Goal: Information Seeking & Learning: Learn about a topic

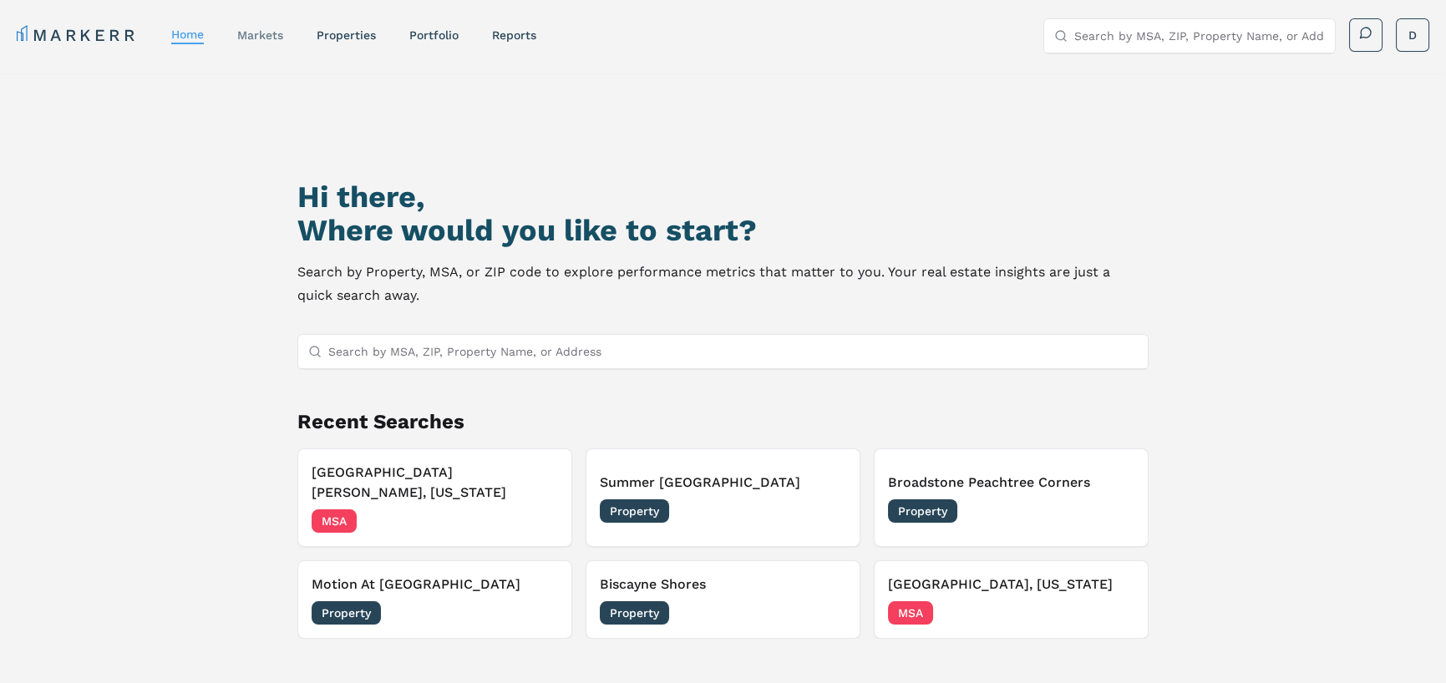
click at [271, 27] on div "markets" at bounding box center [260, 35] width 46 height 17
click at [270, 30] on link "markets" at bounding box center [260, 34] width 46 height 13
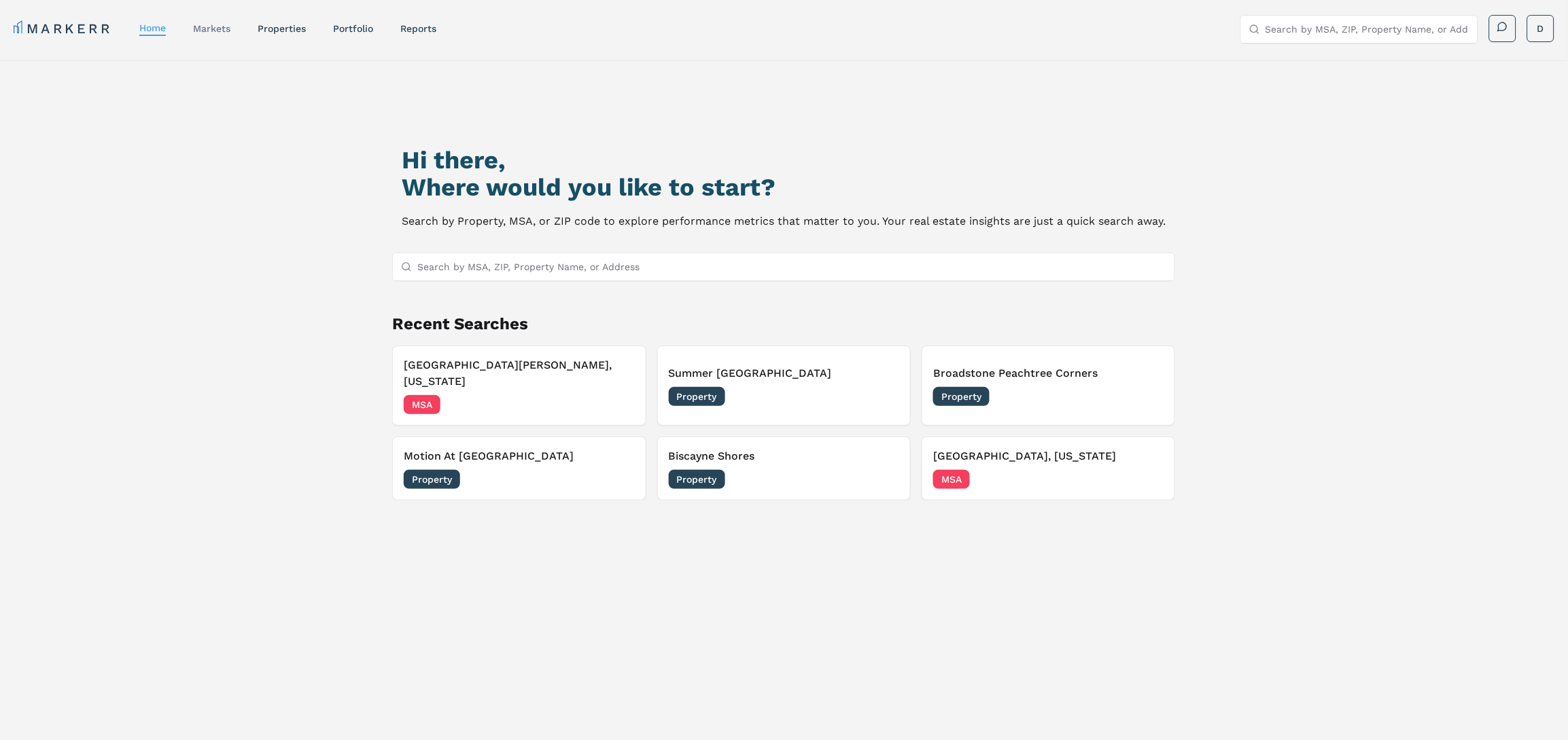
click at [211, 26] on link "markets" at bounding box center [212, 28] width 37 height 11
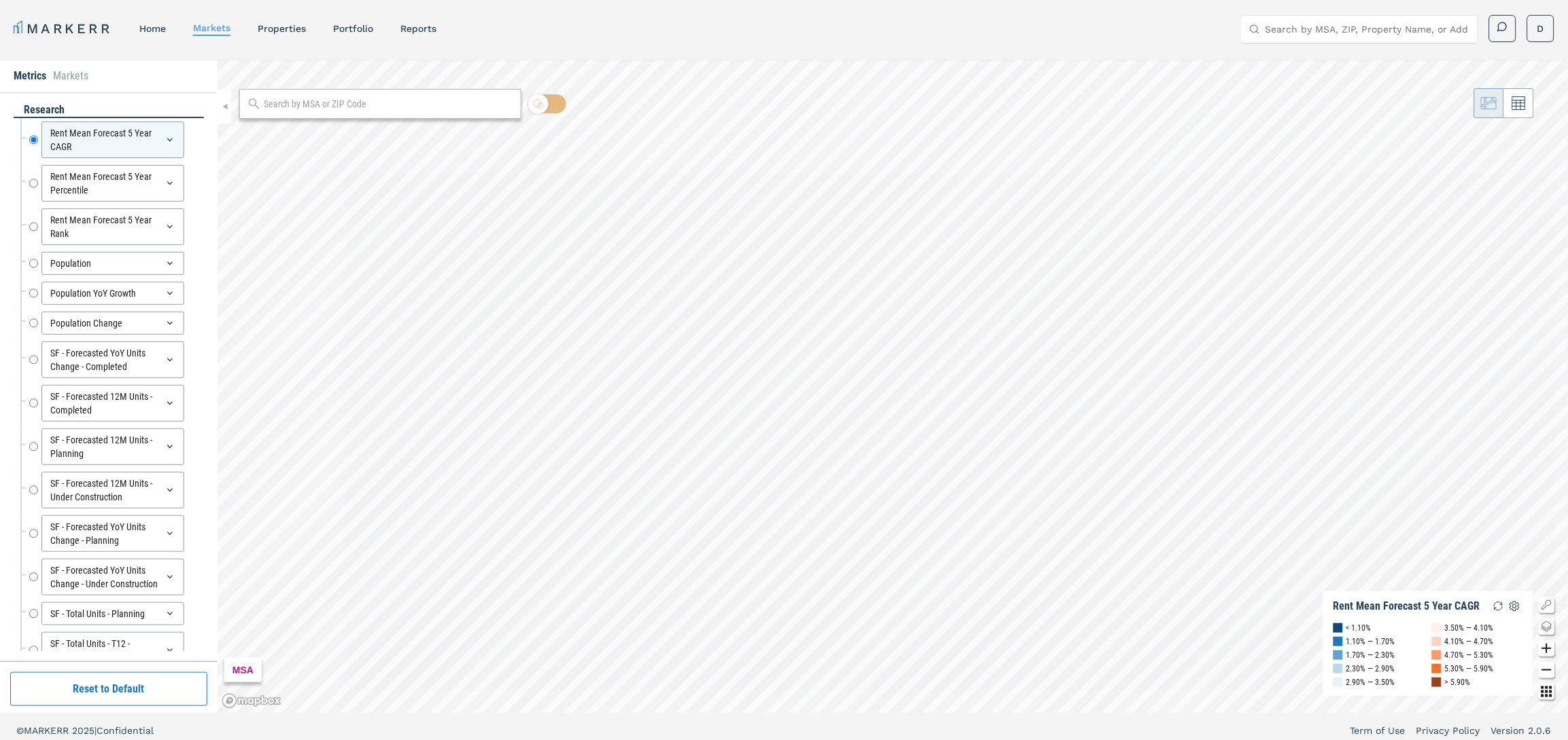
click at [457, 111] on div at bounding box center [380, 103] width 282 height 30
click at [438, 103] on input "text" at bounding box center [388, 104] width 250 height 15
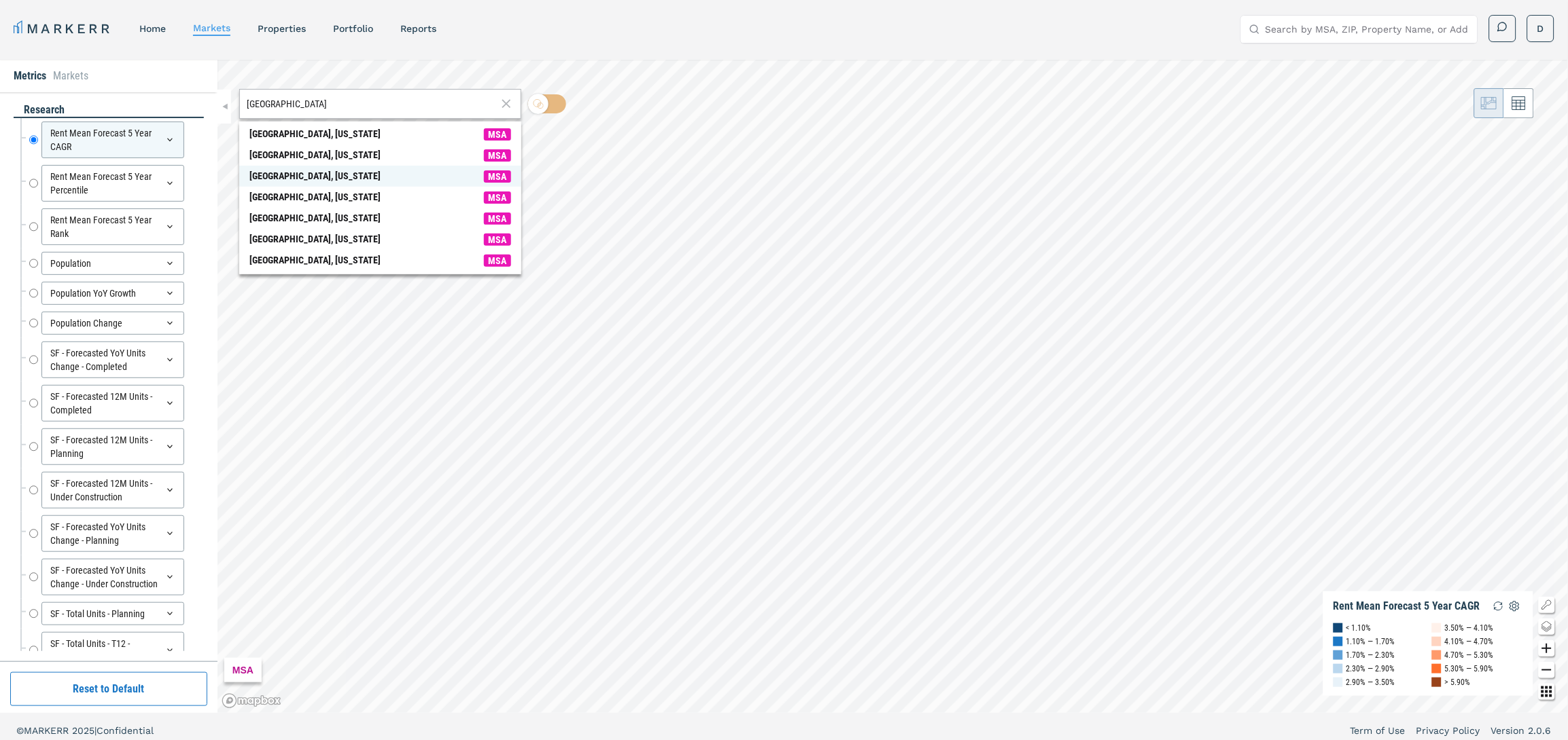
type input "[GEOGRAPHIC_DATA]"
click at [343, 177] on span "[GEOGRAPHIC_DATA], [US_STATE] MSA" at bounding box center [380, 176] width 282 height 21
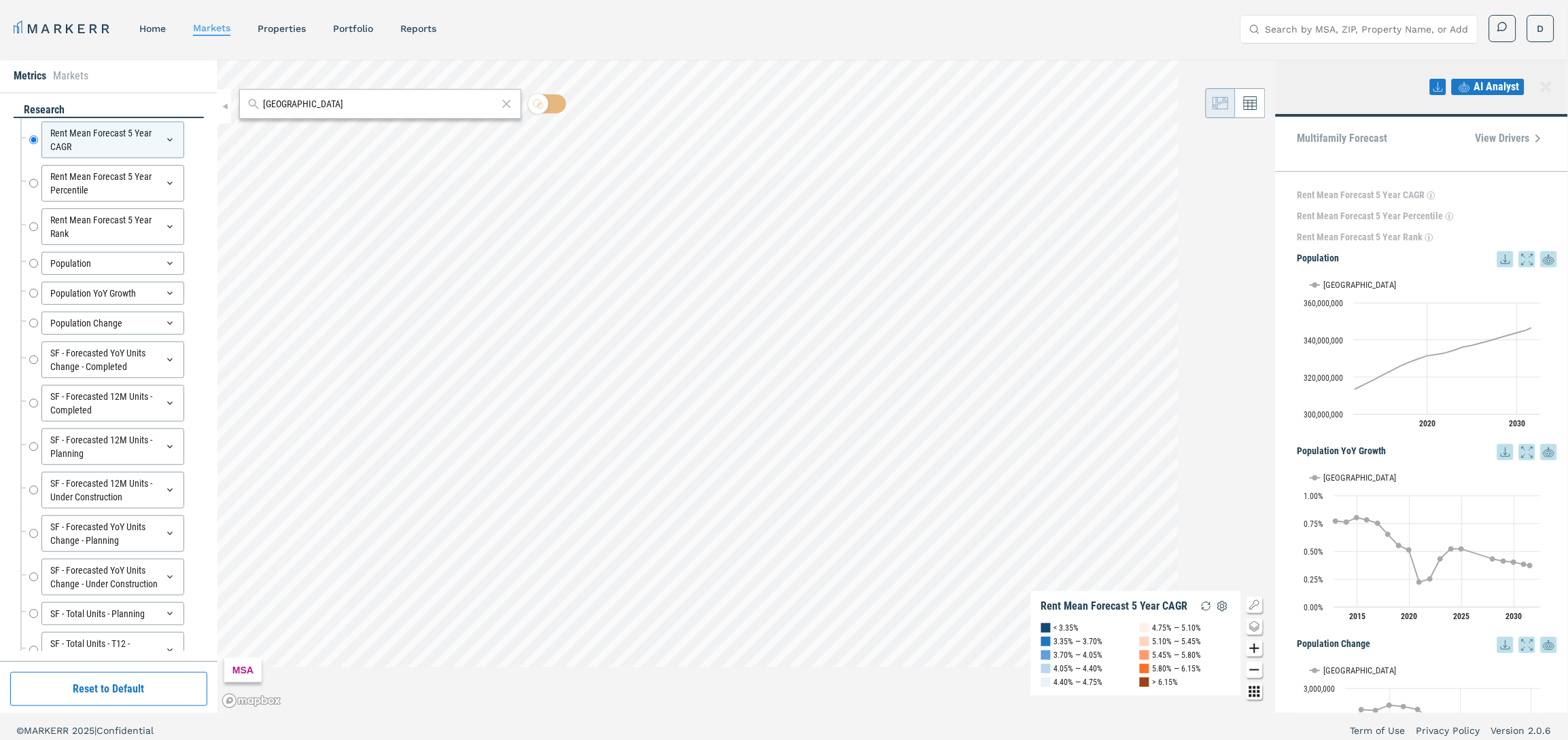
click at [1250, 669] on icon "Zoom out map button" at bounding box center [1255, 670] width 10 height 2
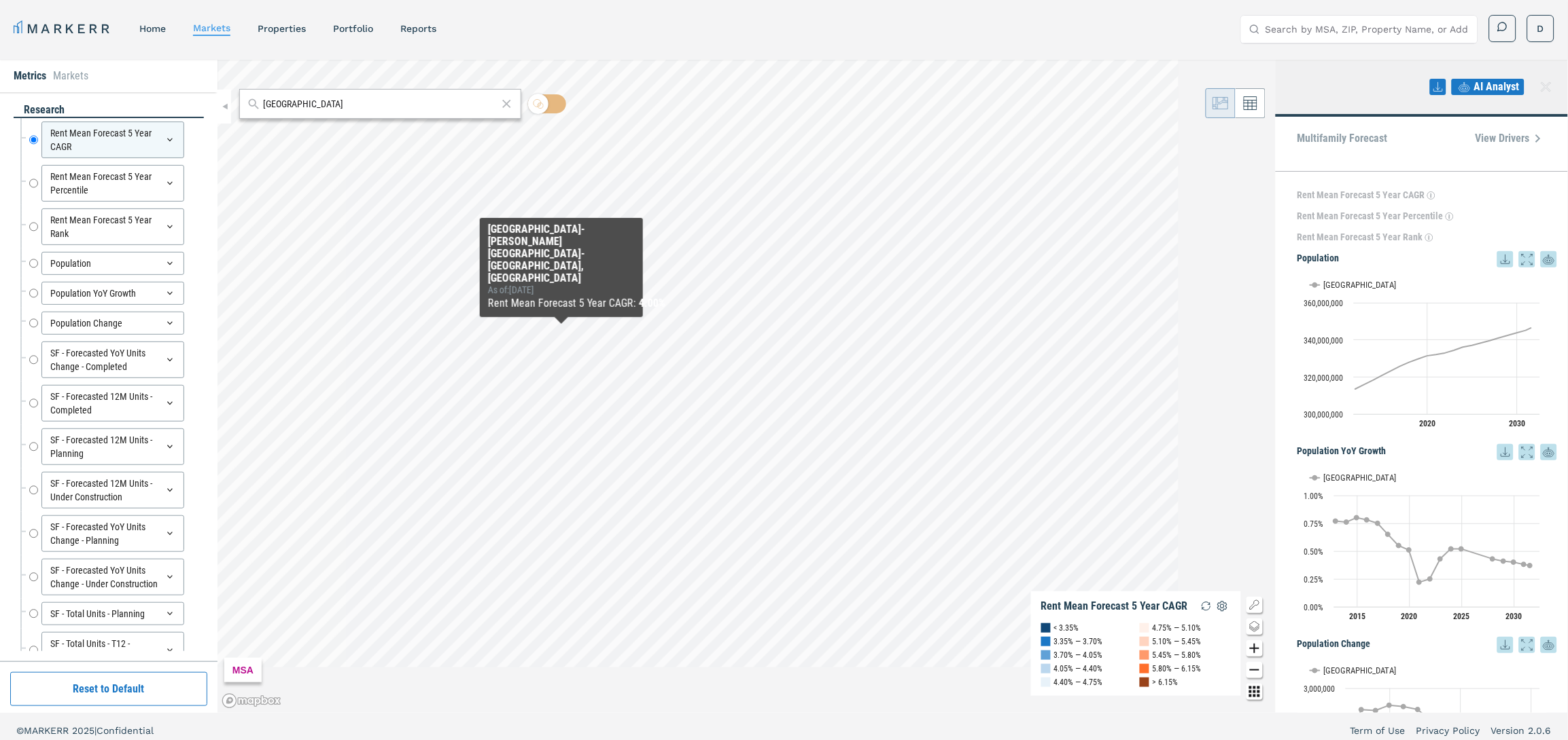
click at [1247, 640] on icon "Zoom in map button" at bounding box center [1255, 648] width 16 height 16
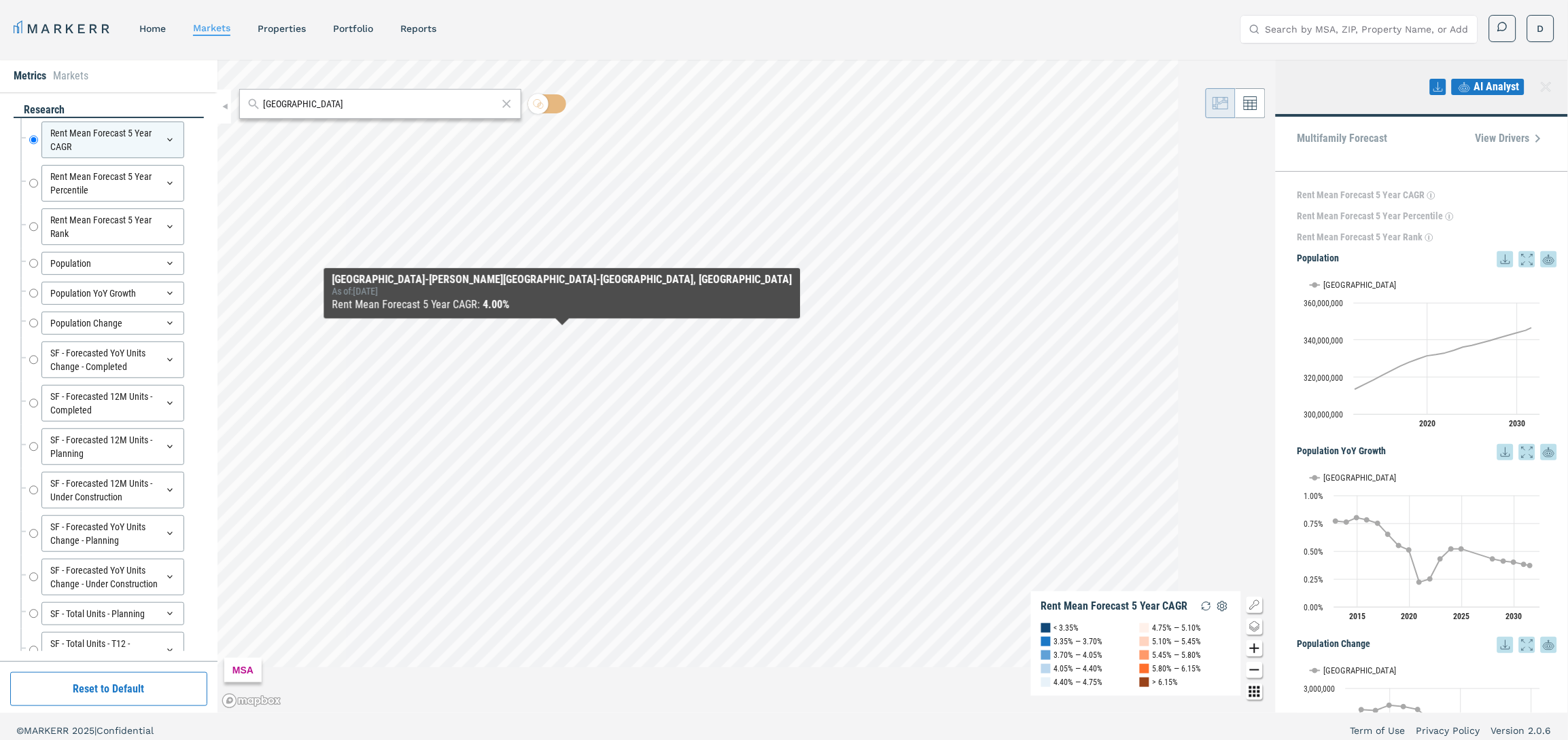
click at [1247, 640] on icon "Zoom in map button" at bounding box center [1255, 648] width 16 height 16
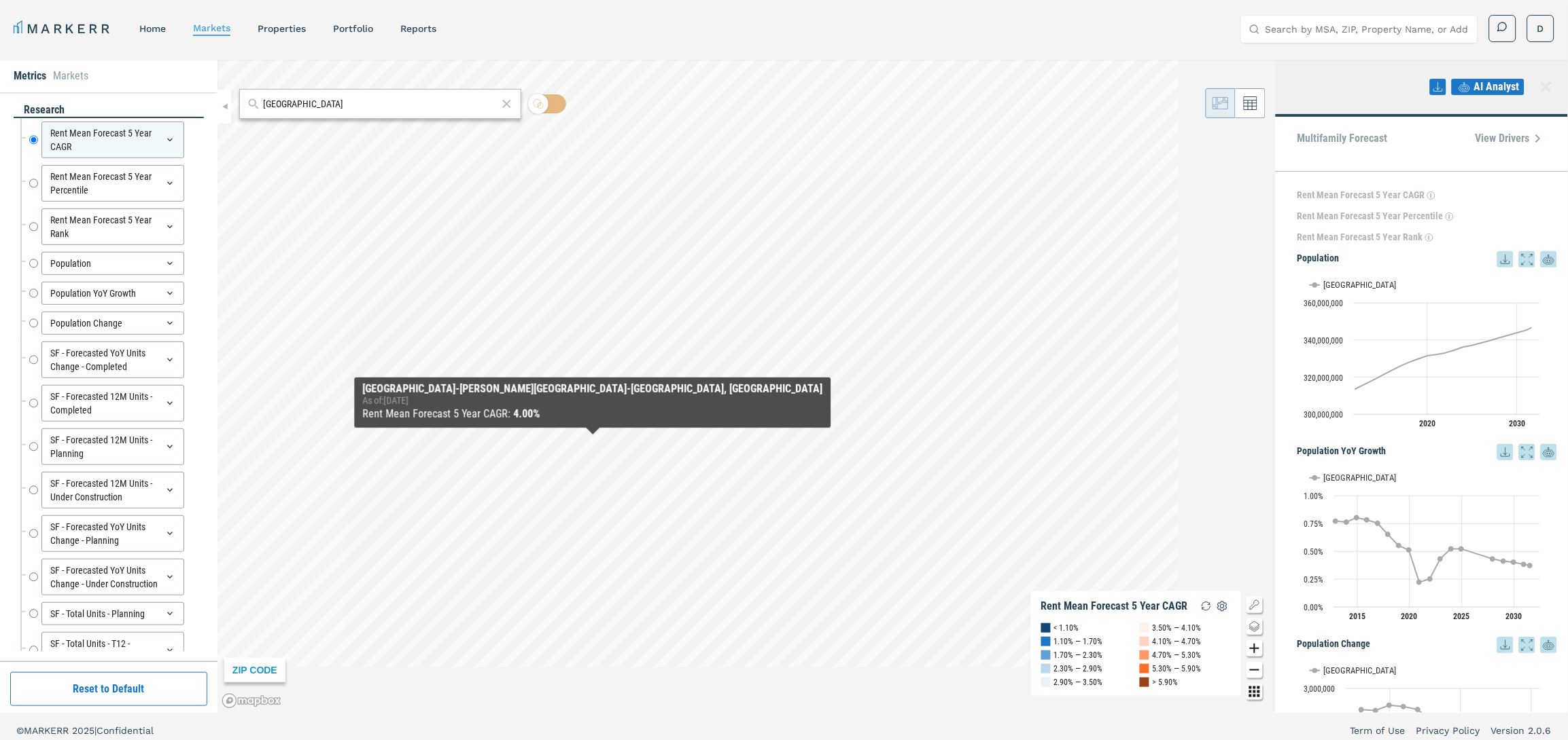
click at [1247, 640] on icon "Zoom in map button" at bounding box center [1255, 648] width 16 height 16
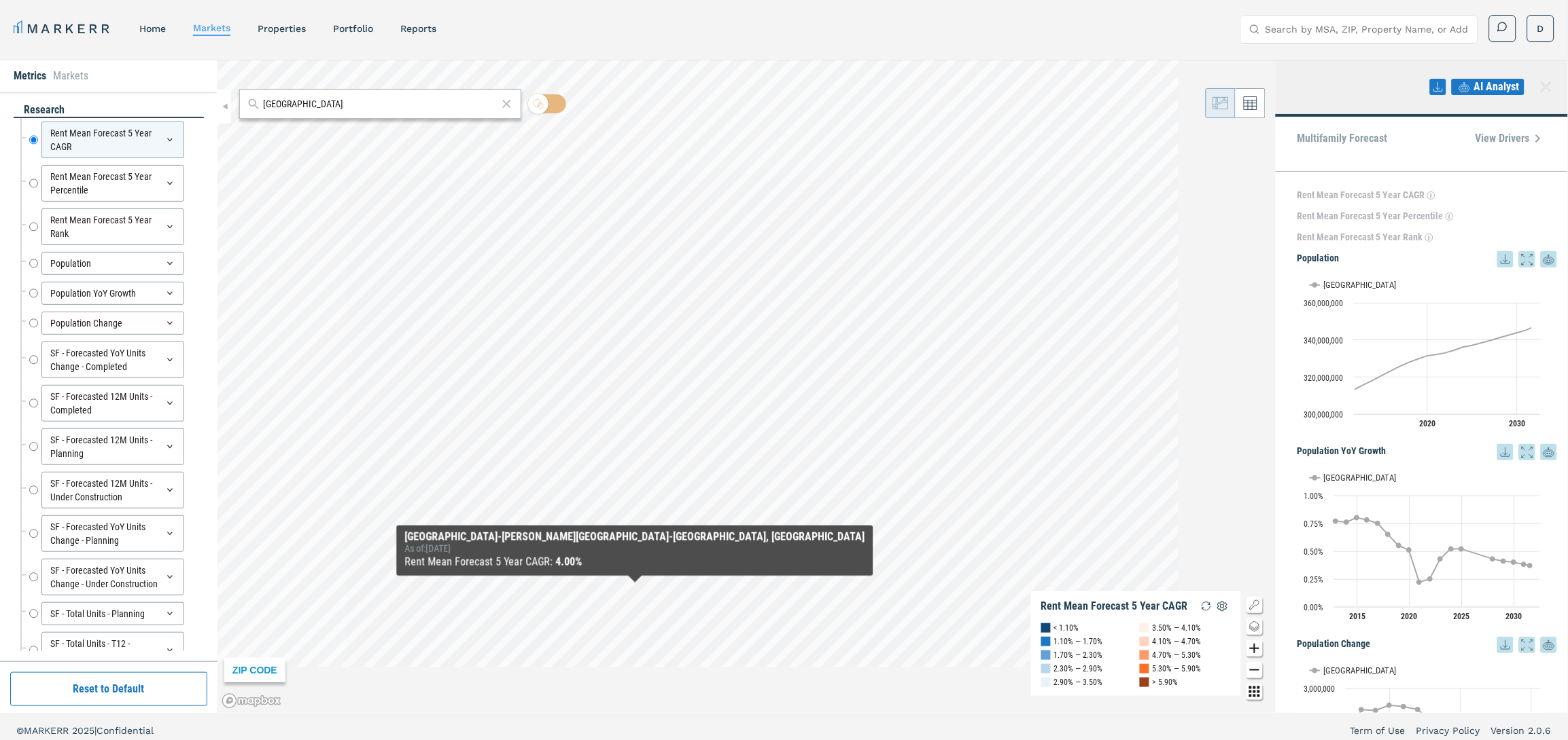
click at [1247, 640] on icon "Zoom in map button" at bounding box center [1255, 648] width 16 height 16
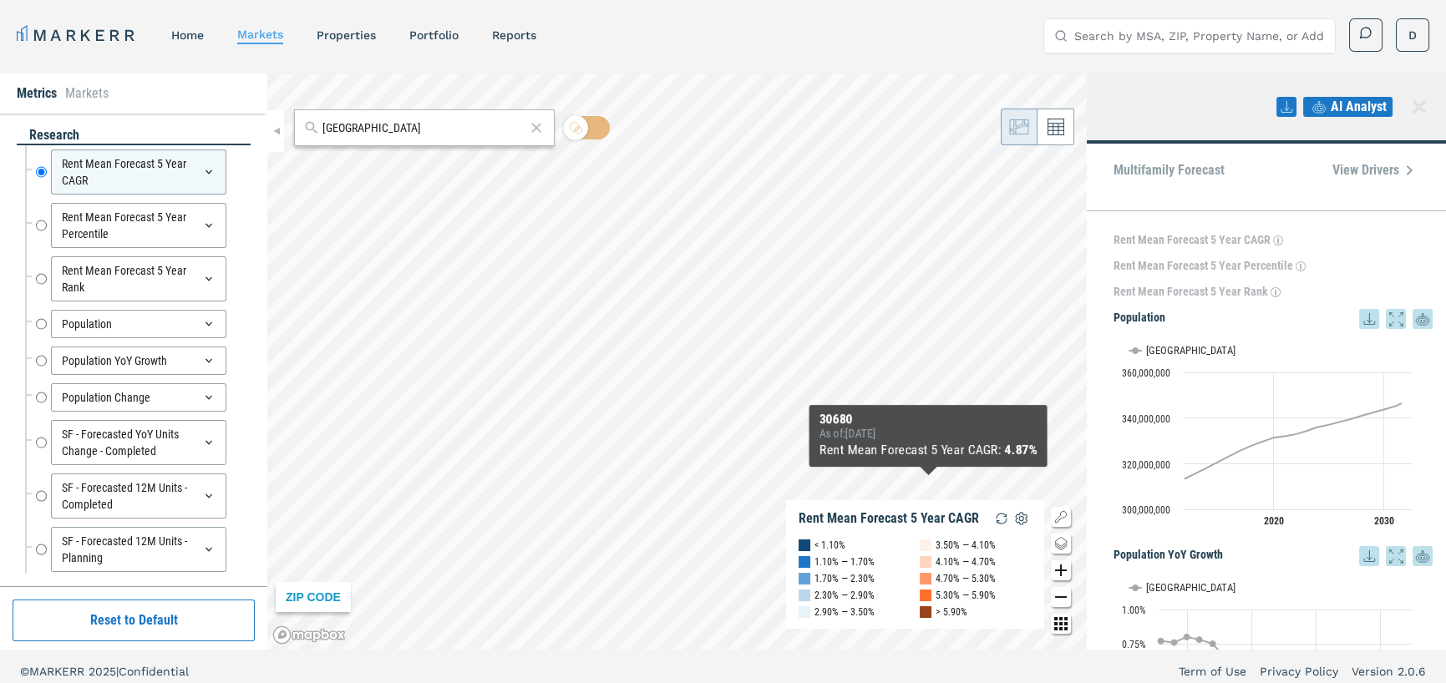
click at [1052, 575] on icon "Zoom in map button" at bounding box center [1061, 570] width 20 height 20
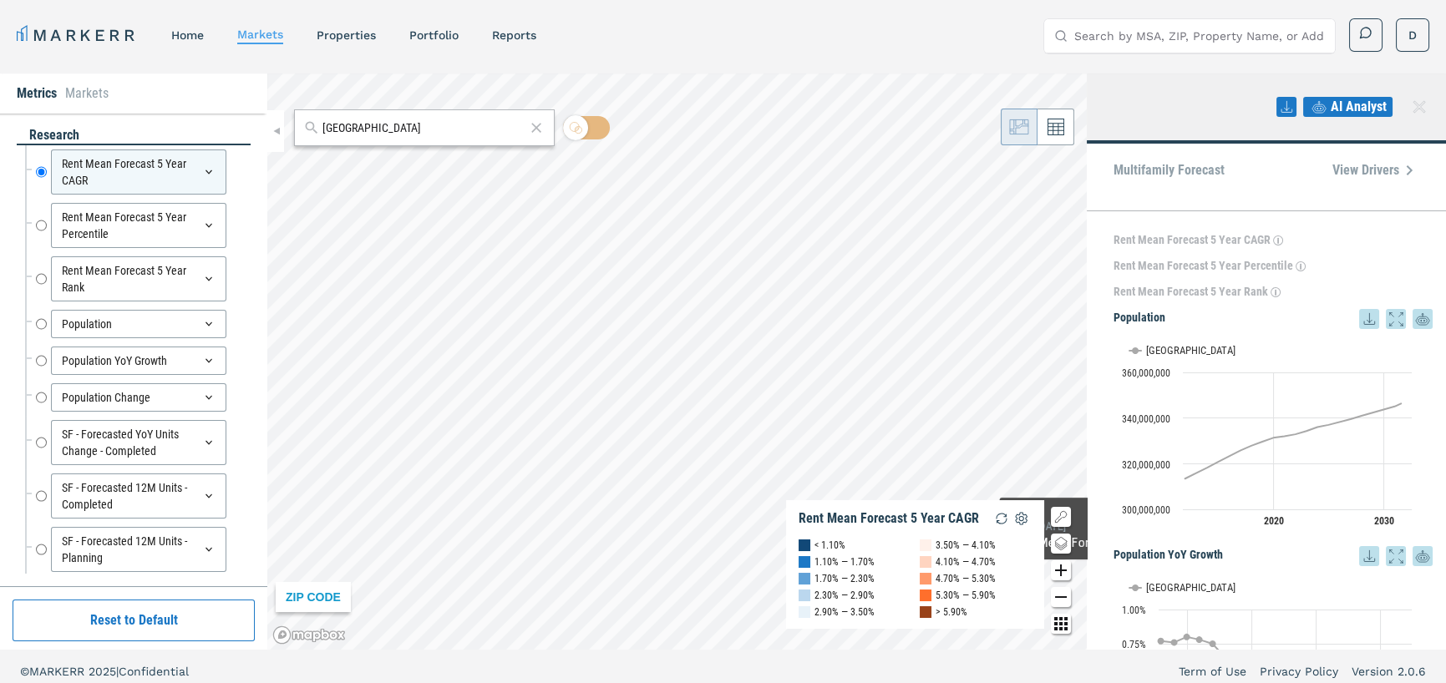
click at [1052, 575] on icon "Zoom in map button" at bounding box center [1061, 570] width 20 height 20
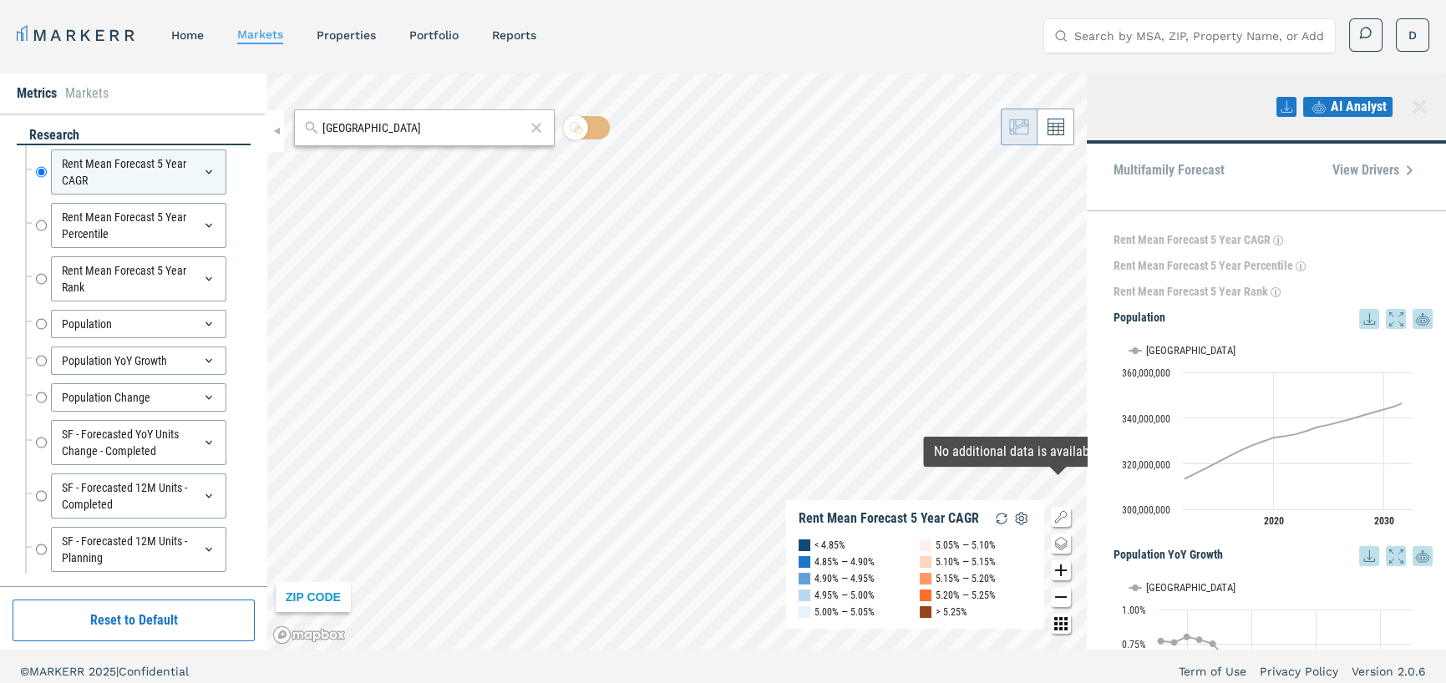
click at [1061, 595] on icon "Zoom out map button" at bounding box center [1061, 597] width 20 height 20
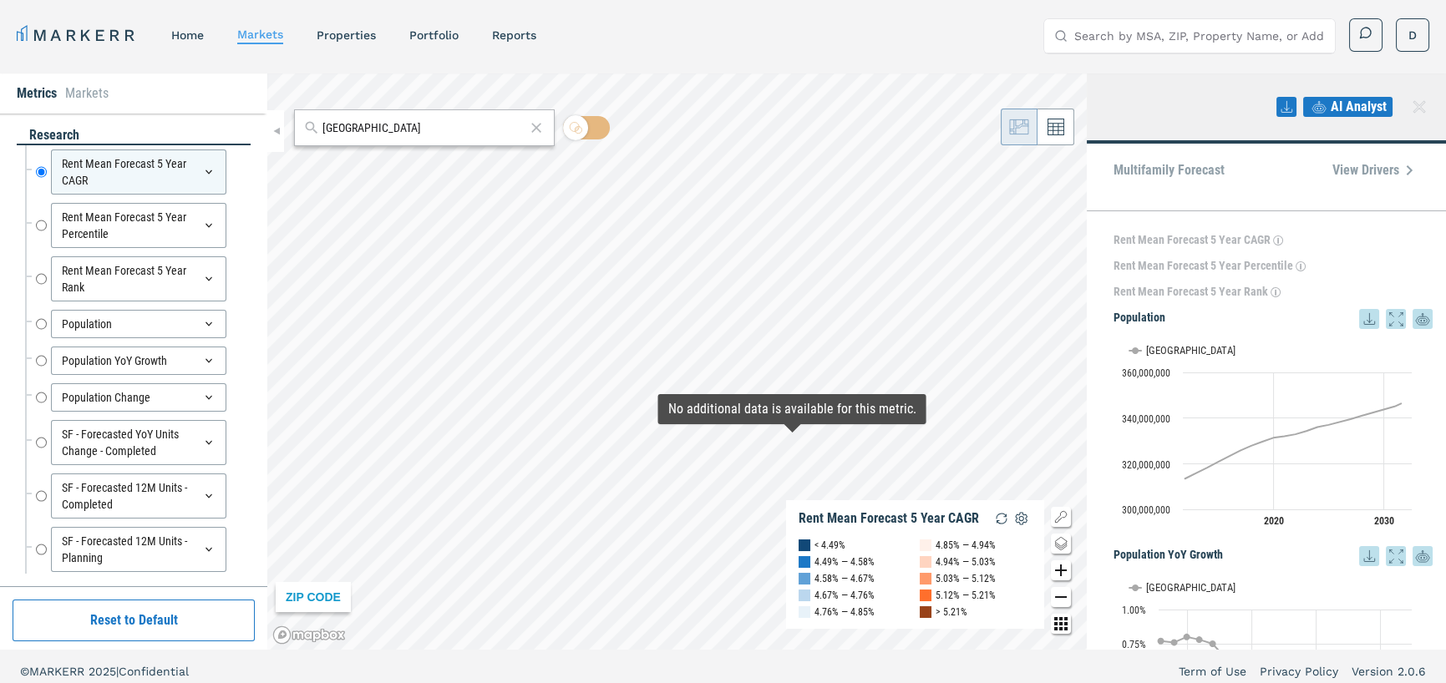
click at [776, 454] on div "ZIP CODE Rent Mean Forecast 5 Year CAGR < 4.49% 4.49% — 4.58% 4.58% — 4.67% 4.6…" at bounding box center [676, 361] width 819 height 576
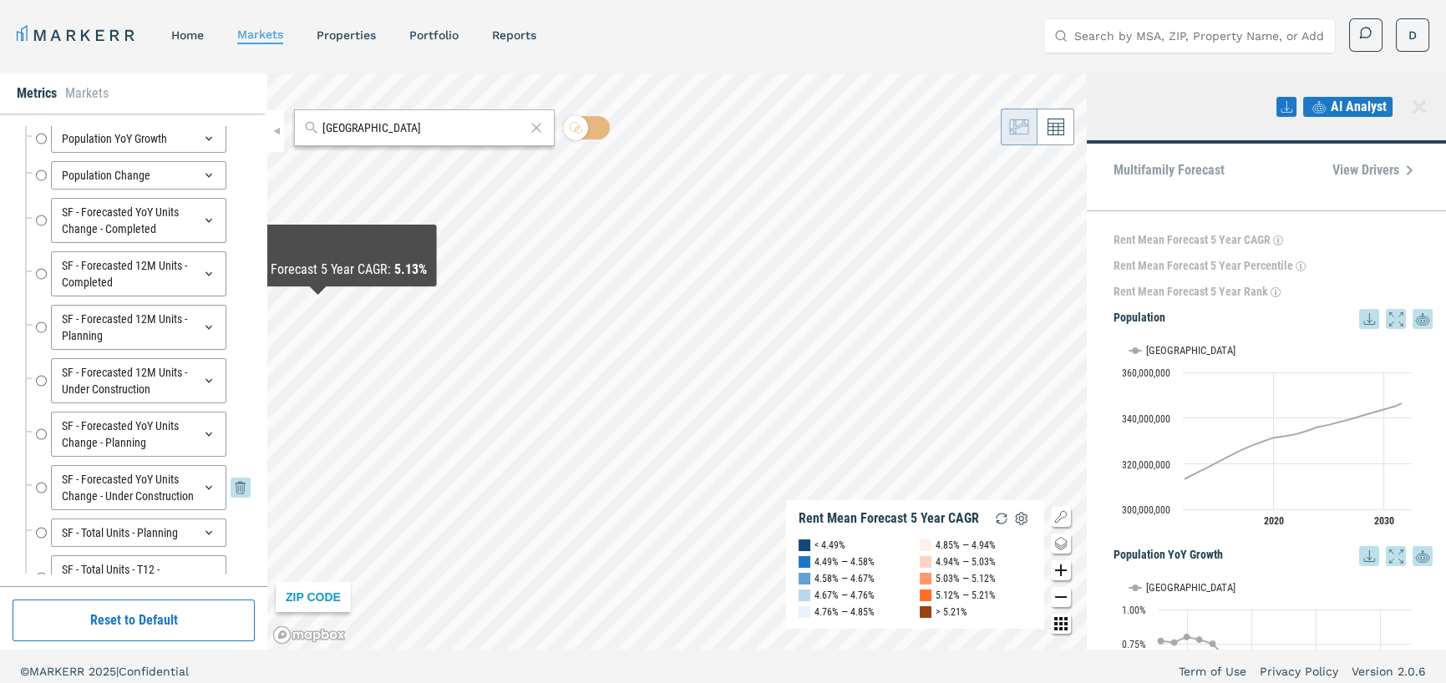
scroll to position [251, 0]
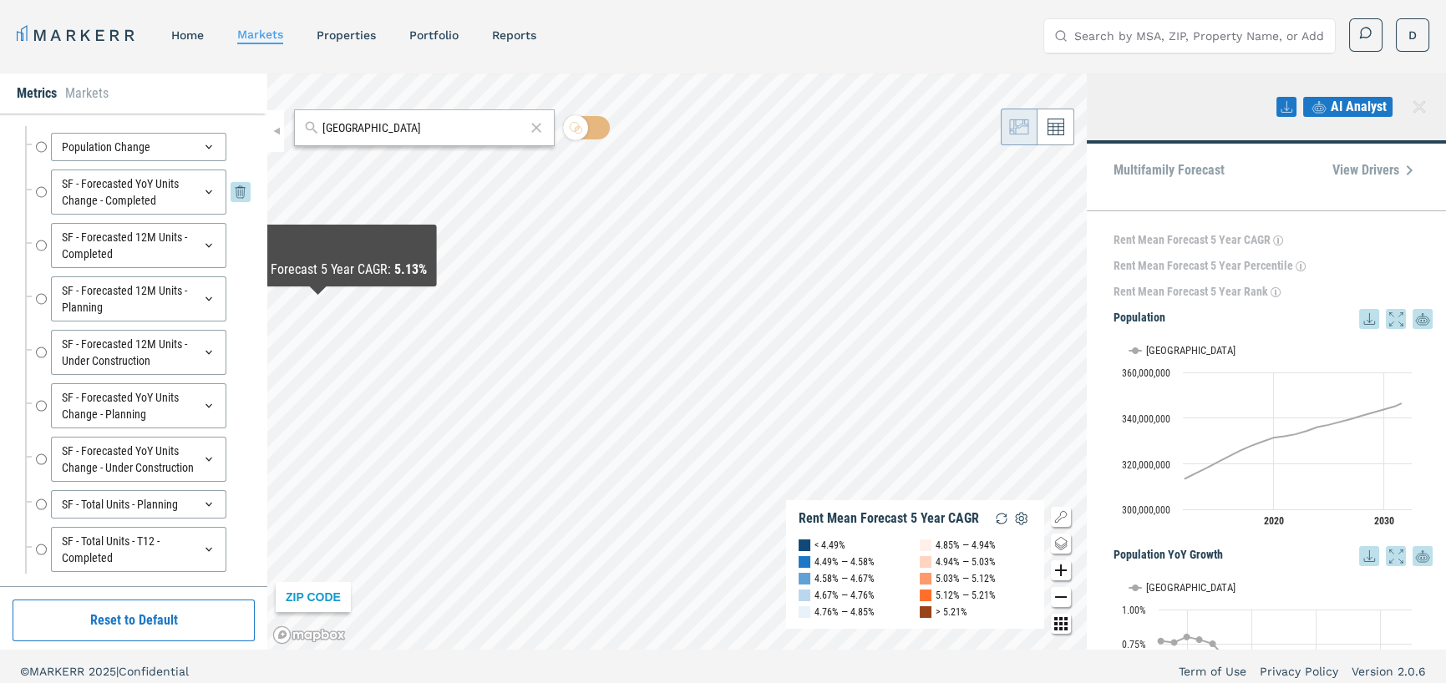
click at [43, 190] on input "SF - Forecasted YoY Units Change - Completed" at bounding box center [41, 192] width 11 height 45
radio input "false"
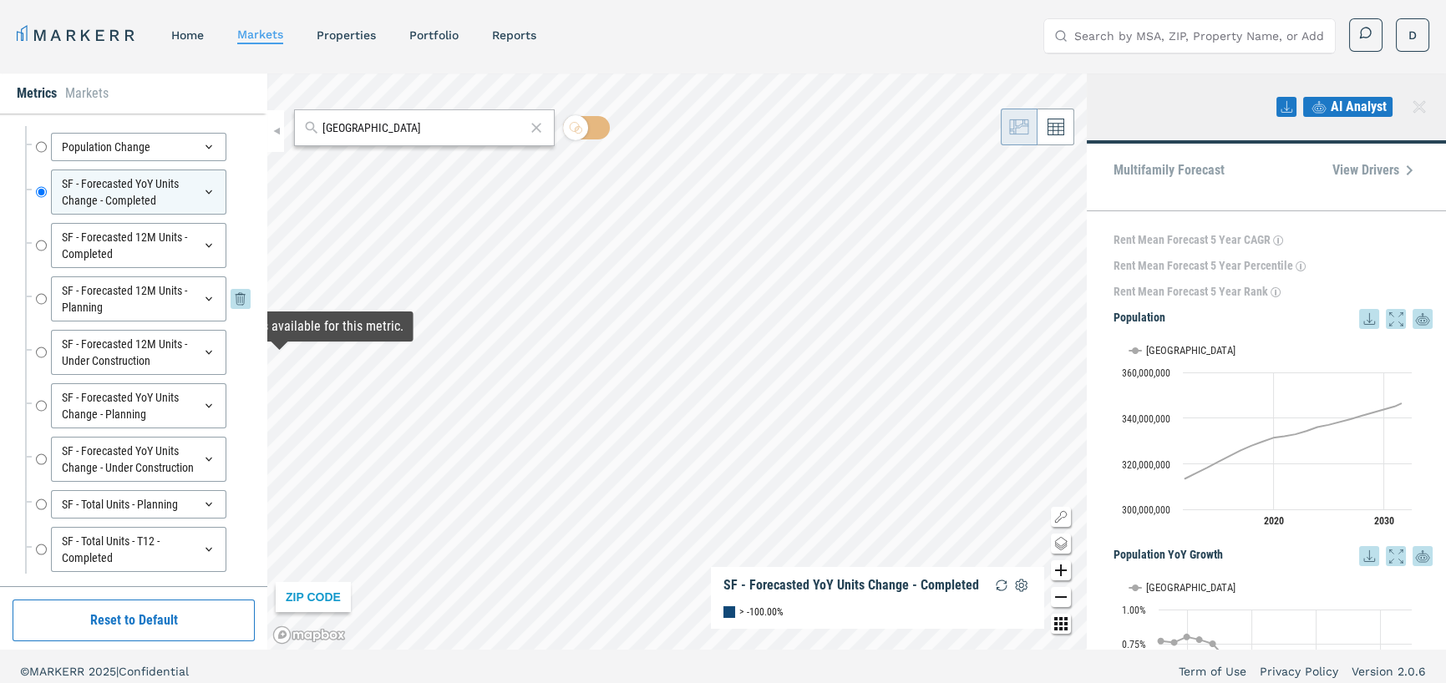
click at [41, 300] on input "SF - Forecasted 12M Units - Planning" at bounding box center [41, 298] width 11 height 45
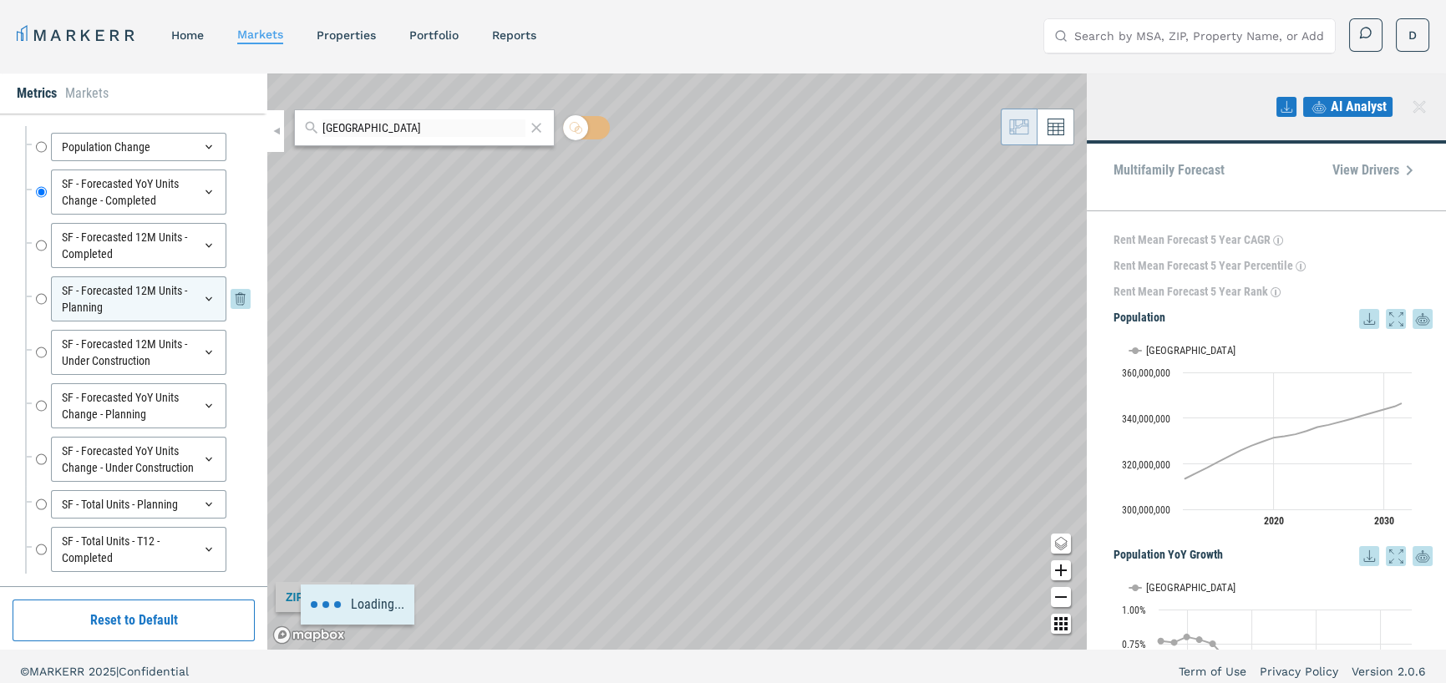
radio input "false"
radio input "true"
